Goal: Entertainment & Leisure: Consume media (video, audio)

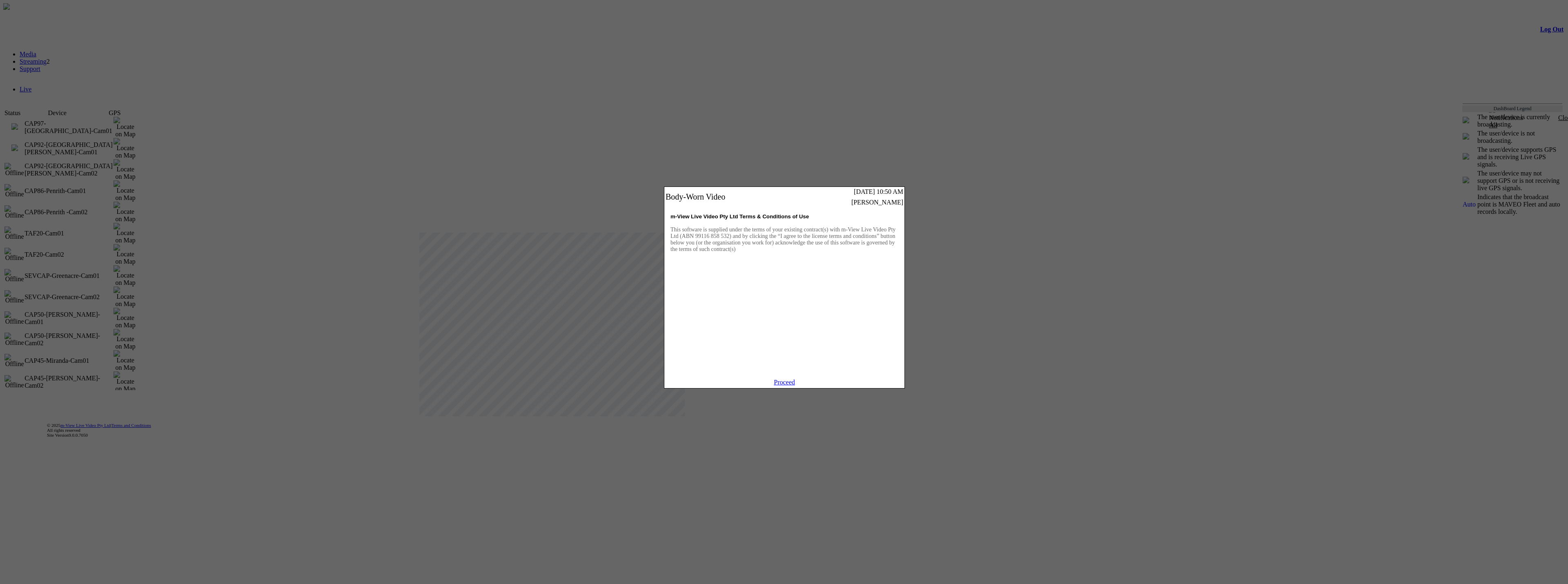
click at [786, 386] on link "Proceed" at bounding box center [784, 382] width 21 height 7
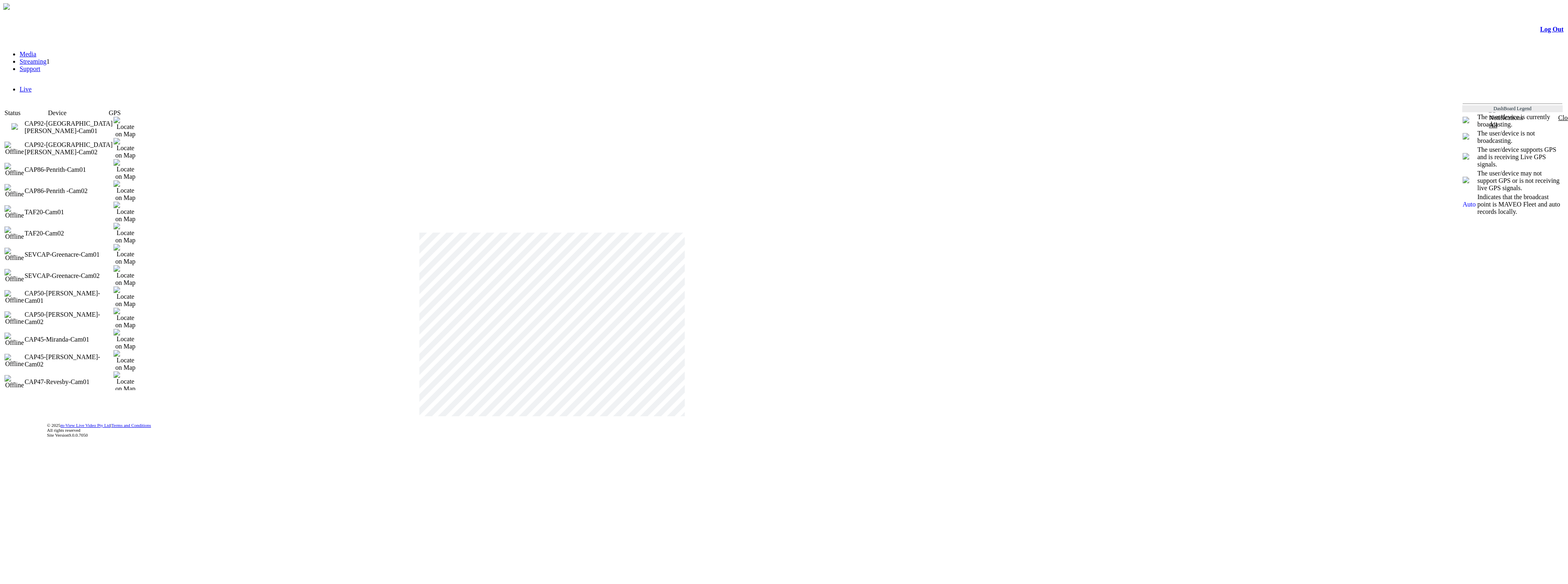
click at [46, 65] on link "Streaming" at bounding box center [33, 61] width 27 height 7
click at [113, 159] on td "CAP462-[PERSON_NAME][GEOGRAPHIC_DATA]-Cam01" at bounding box center [69, 170] width 89 height 21
click at [137, 159] on img at bounding box center [125, 170] width 24 height 21
click at [137, 138] on img at bounding box center [125, 148] width 24 height 21
click at [137, 123] on img at bounding box center [125, 127] width 24 height 21
